Goal: Learn about a topic

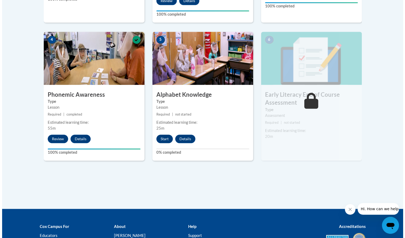
scroll to position [314, 0]
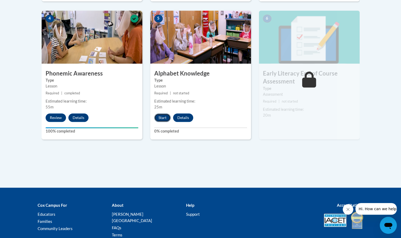
click at [162, 118] on button "Start" at bounding box center [162, 117] width 16 height 8
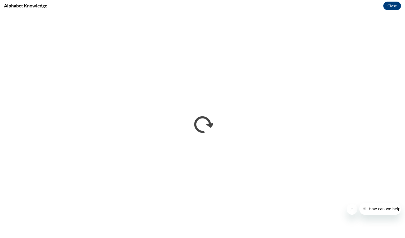
scroll to position [0, 0]
